Goal: Use online tool/utility: Use online tool/utility

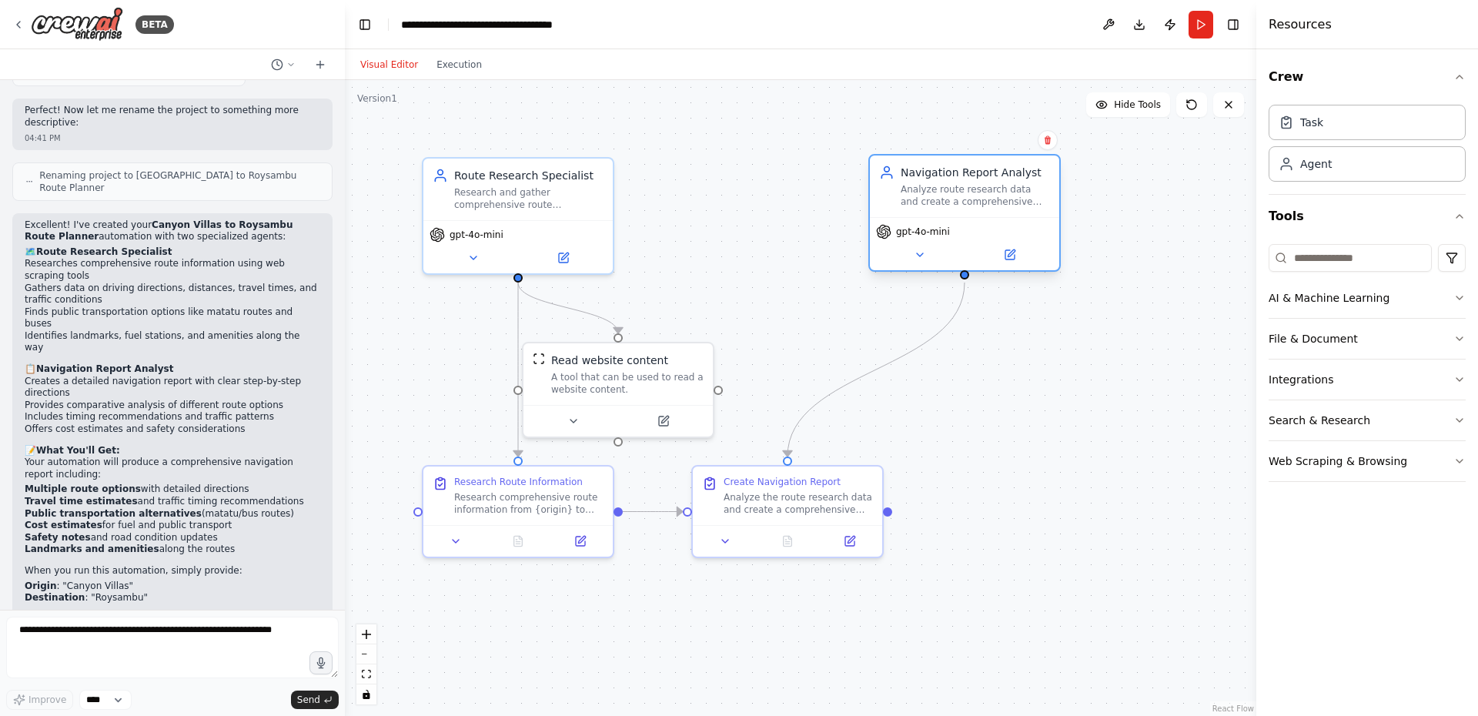
drag, startPoint x: 754, startPoint y: 169, endPoint x: 968, endPoint y: 162, distance: 214.1
click at [968, 162] on div "Navigation Report Analyst Analyze route research data and create a comprehensiv…" at bounding box center [964, 186] width 189 height 62
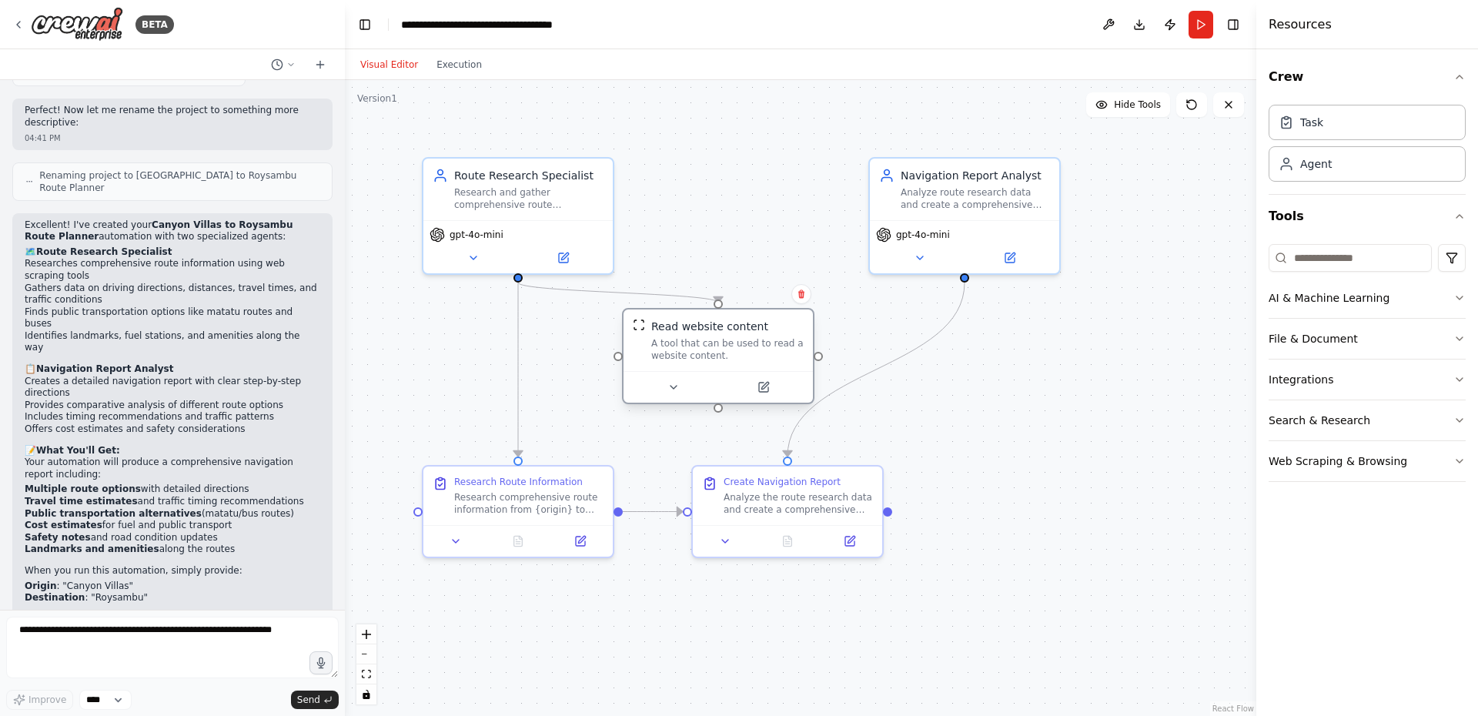
drag, startPoint x: 620, startPoint y: 357, endPoint x: 723, endPoint y: 324, distance: 108.3
click at [723, 324] on div "Read website content" at bounding box center [709, 326] width 117 height 15
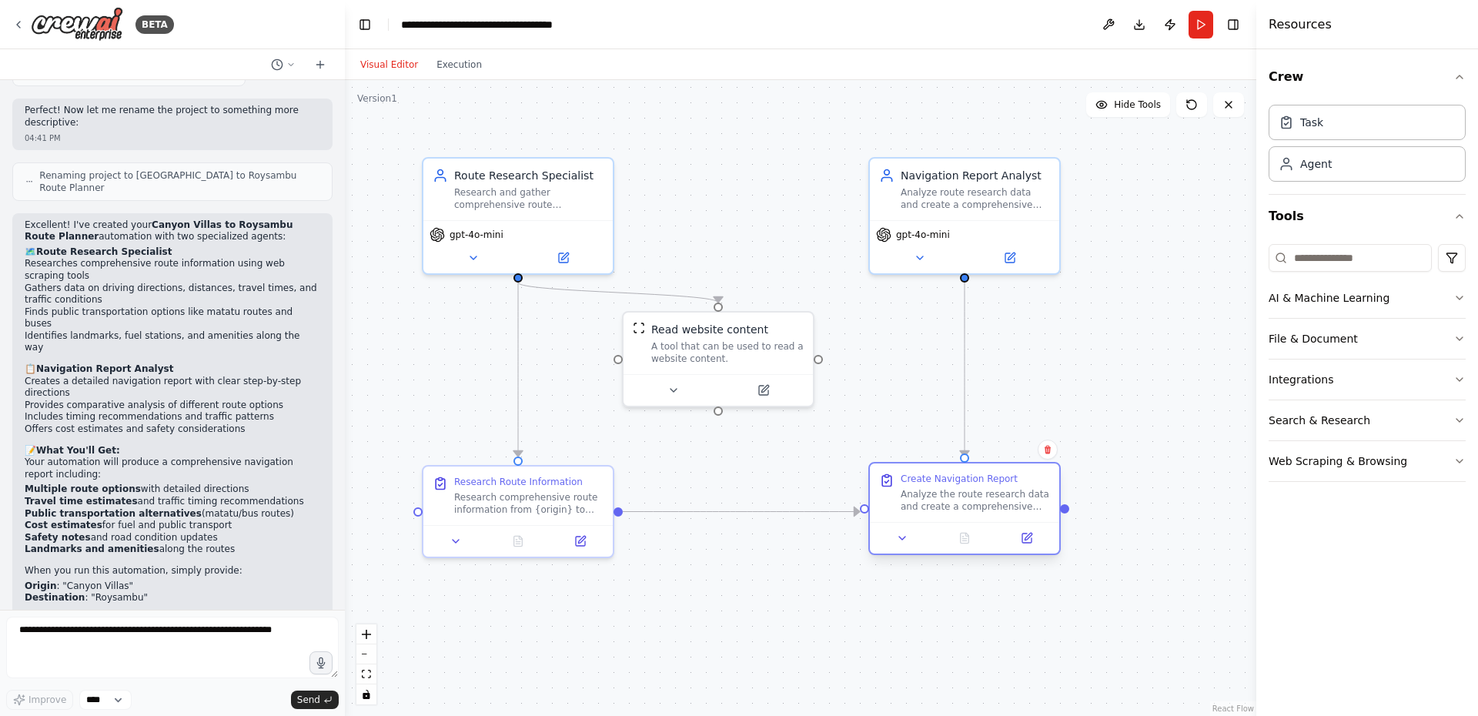
drag, startPoint x: 784, startPoint y: 476, endPoint x: 1049, endPoint y: 482, distance: 264.9
click at [1049, 482] on div "Create Navigation Report" at bounding box center [975, 479] width 149 height 12
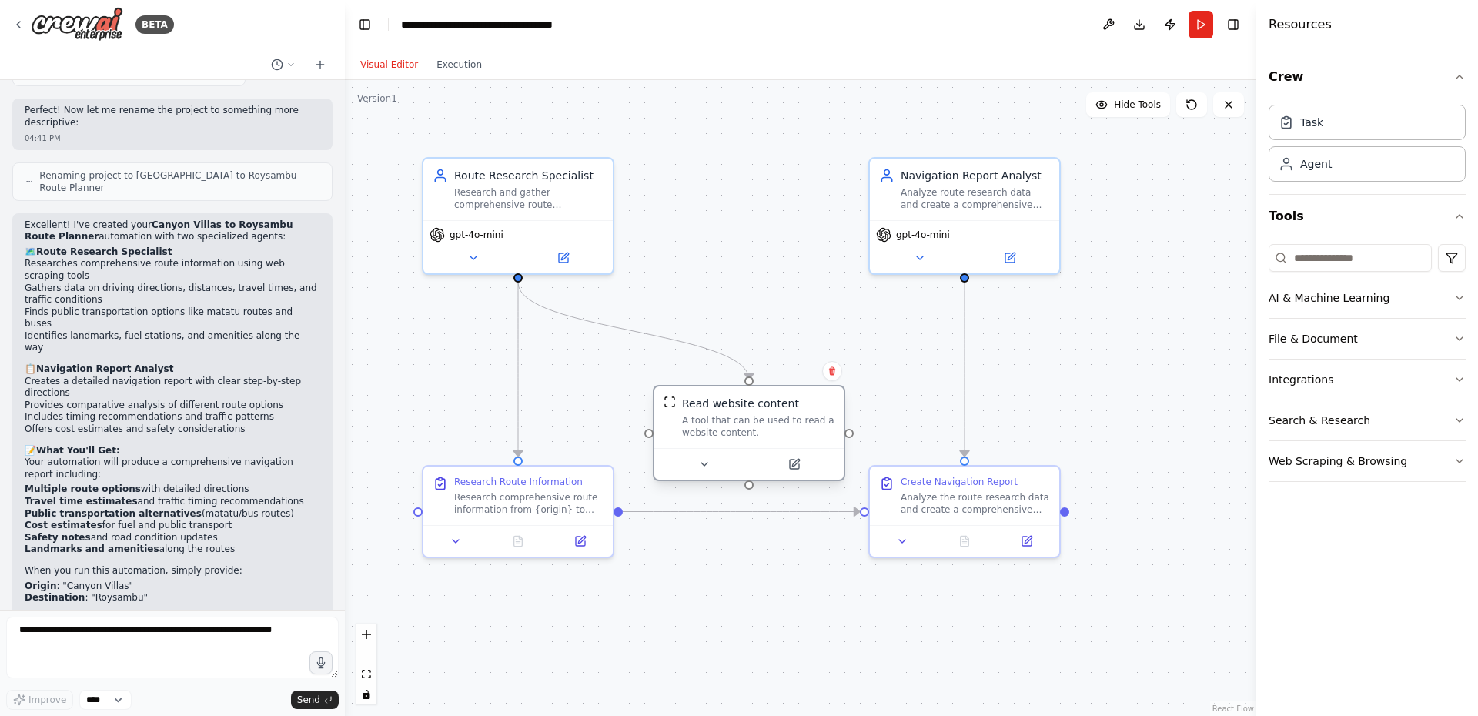
drag, startPoint x: 714, startPoint y: 319, endPoint x: 751, endPoint y: 397, distance: 85.8
click at [751, 397] on div "Read website content" at bounding box center [740, 403] width 117 height 15
click at [1192, 25] on button "Run" at bounding box center [1201, 25] width 25 height 28
